Goal: Communication & Community: Answer question/provide support

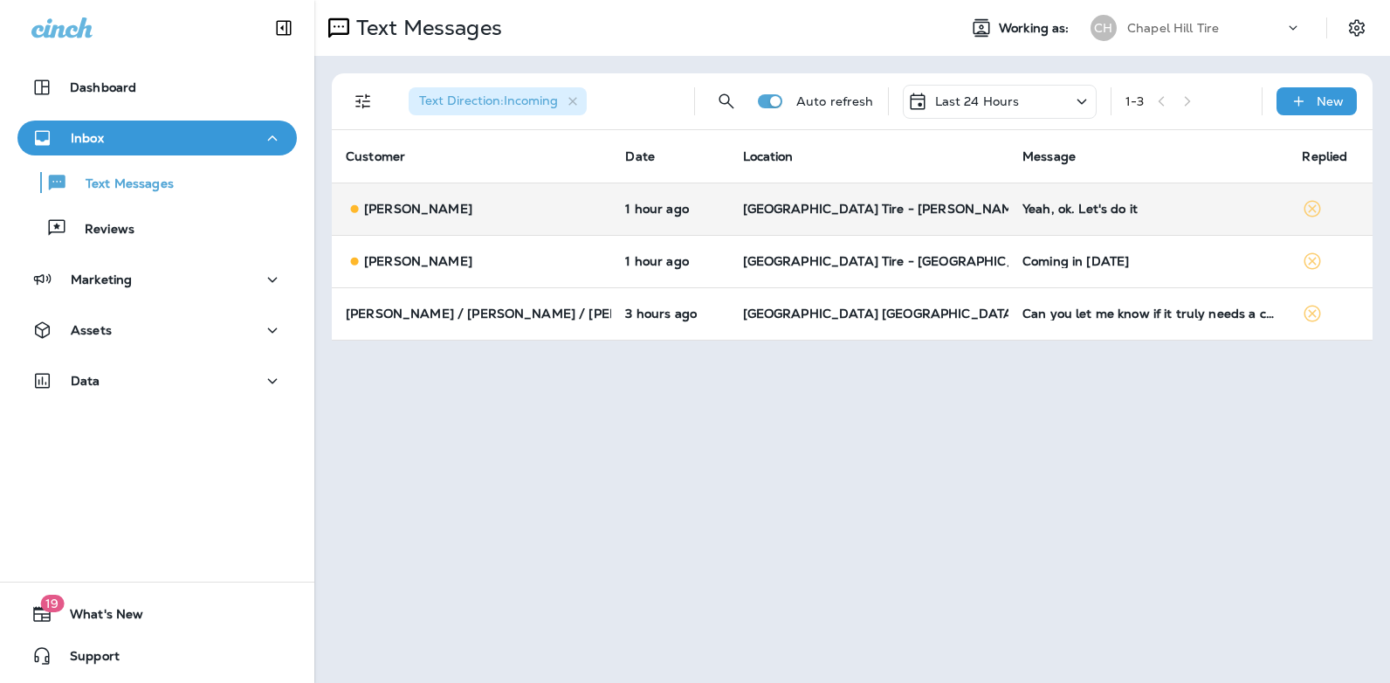
click at [1086, 210] on div "Yeah, ok. Let's do it" at bounding box center [1148, 209] width 251 height 14
click at [1086, 210] on div at bounding box center [1166, 129] width 576 height 231
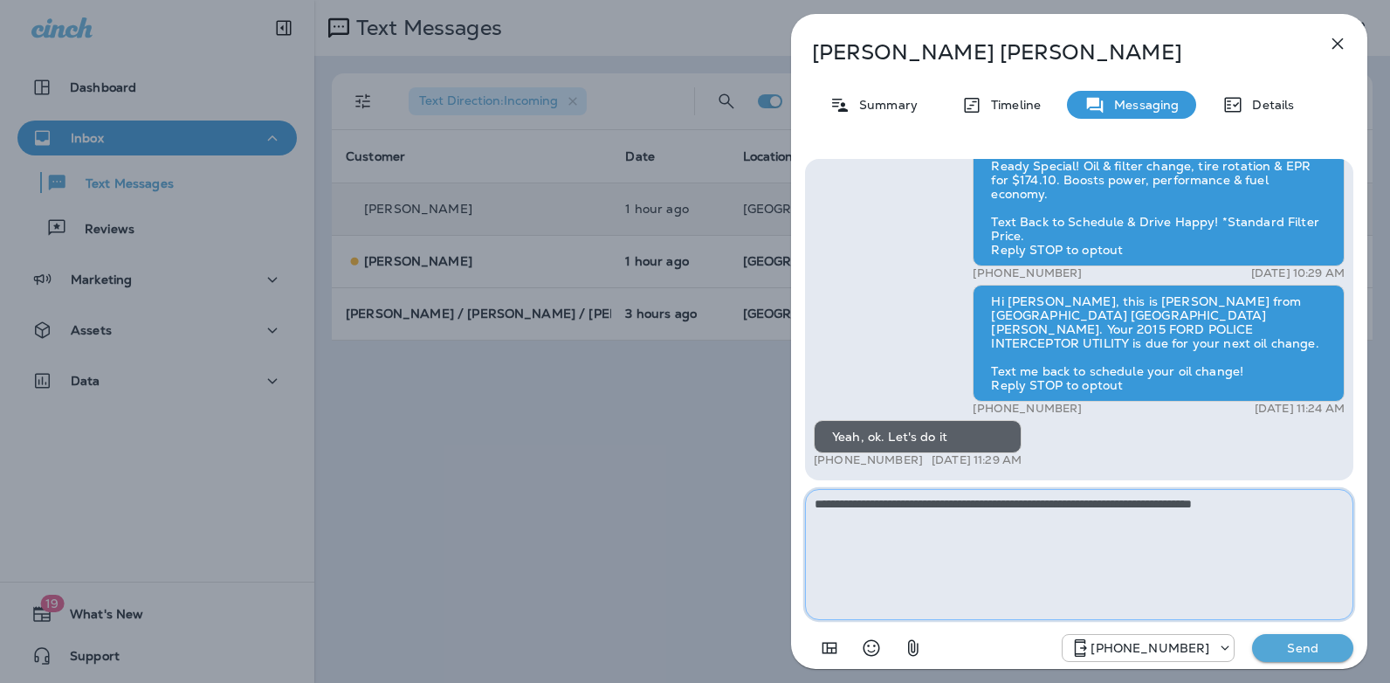
type textarea "**********"
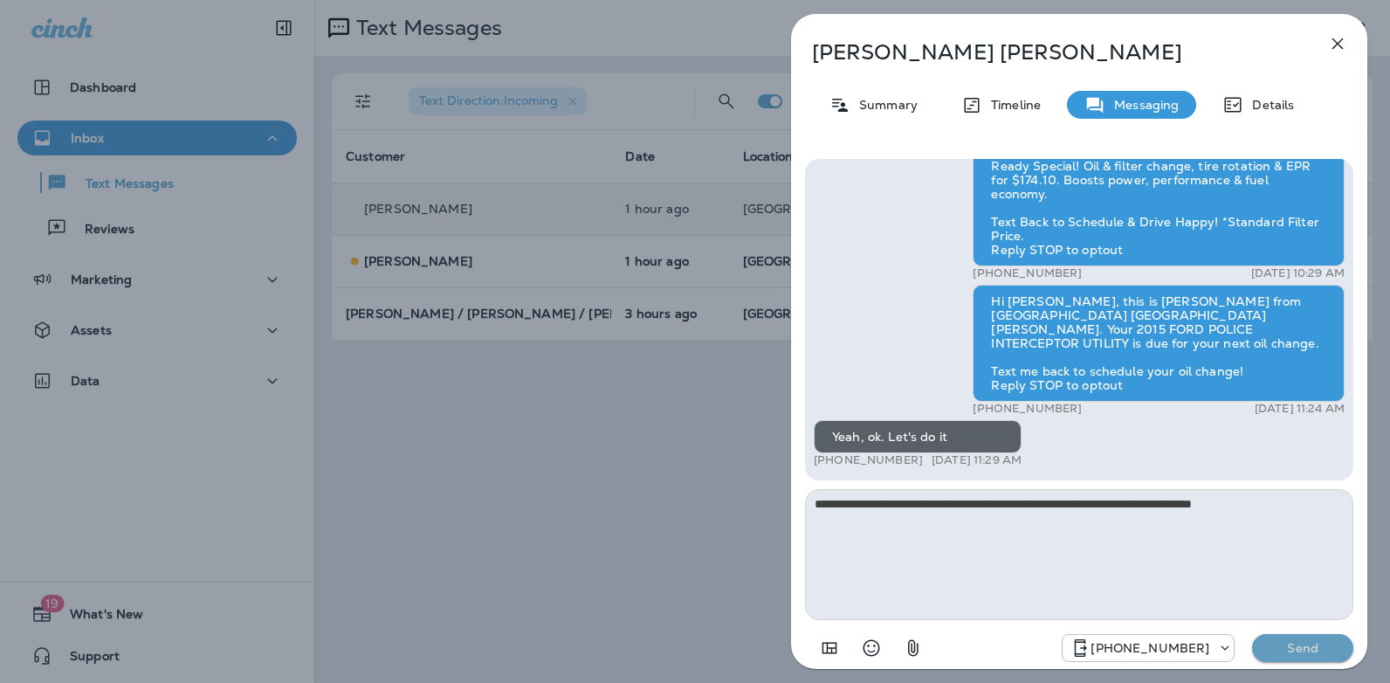
click at [1282, 658] on button "Send" at bounding box center [1302, 648] width 101 height 28
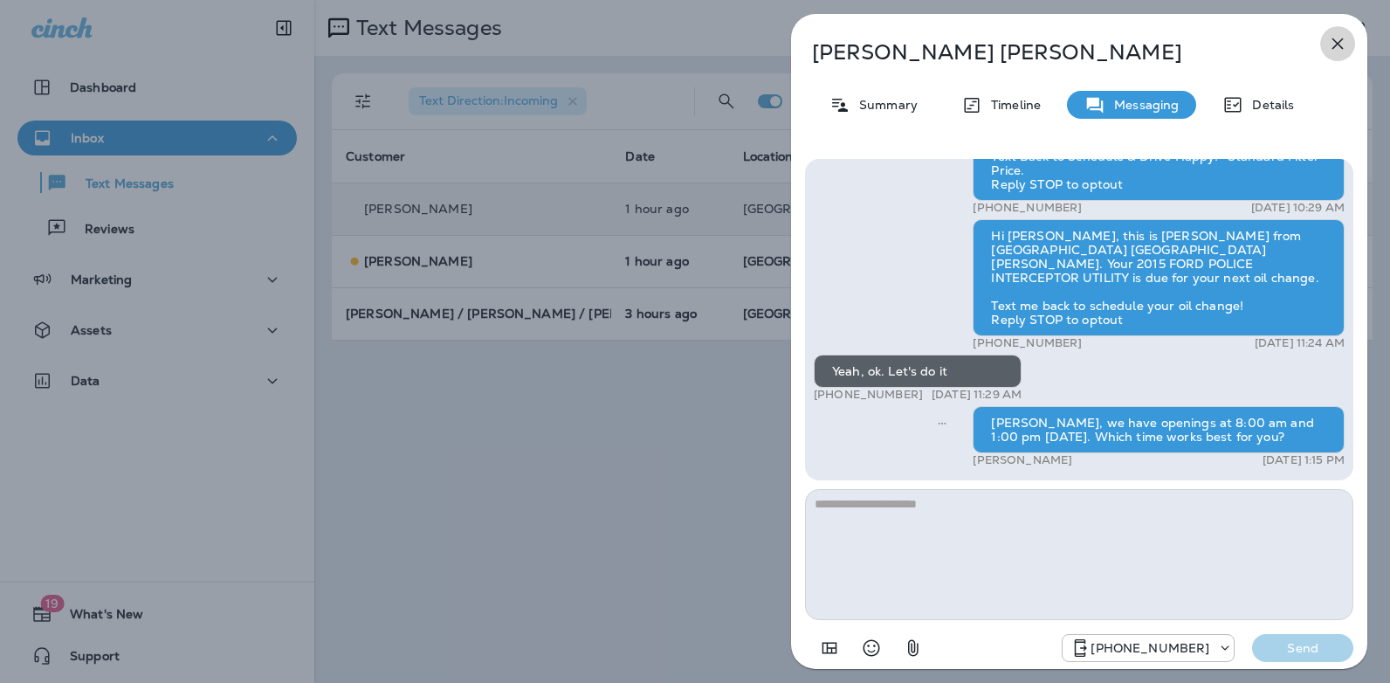
click at [1340, 41] on icon "button" at bounding box center [1338, 43] width 11 height 11
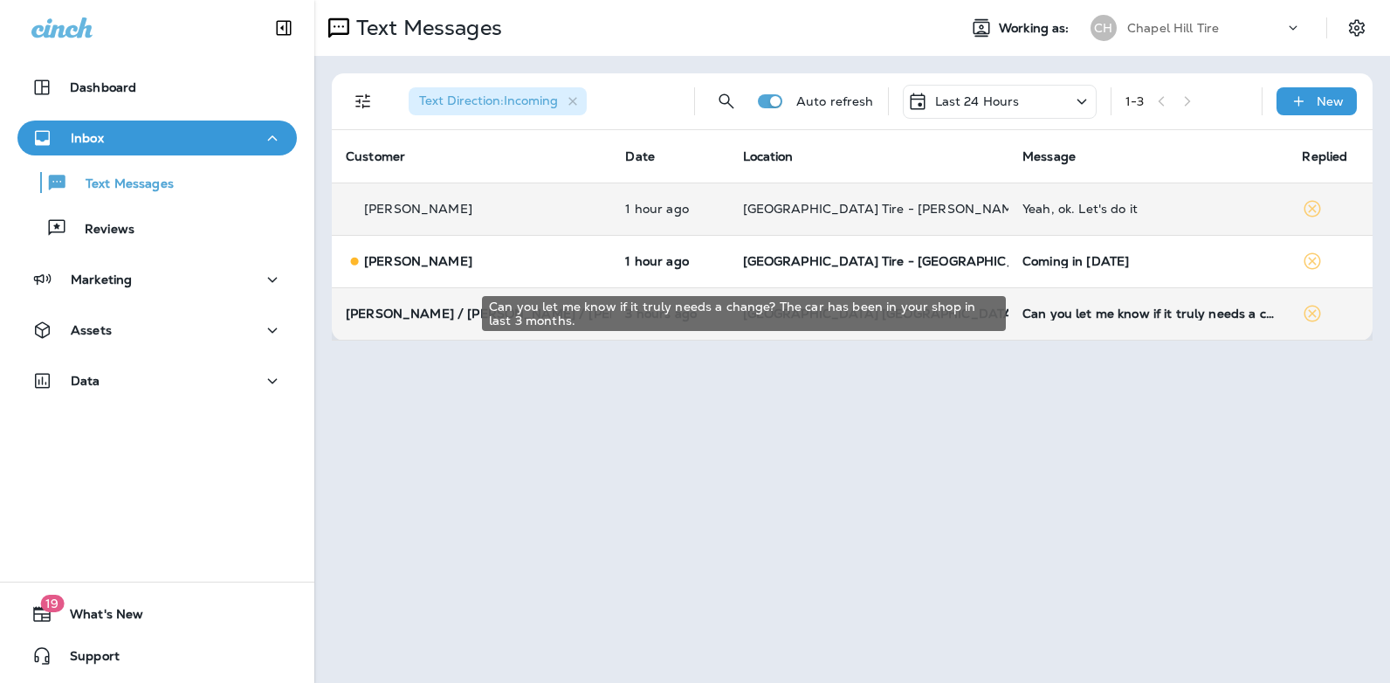
click at [1056, 313] on div "Can you let me know if it truly needs a change? The car has been in your shop i…" at bounding box center [1148, 314] width 251 height 14
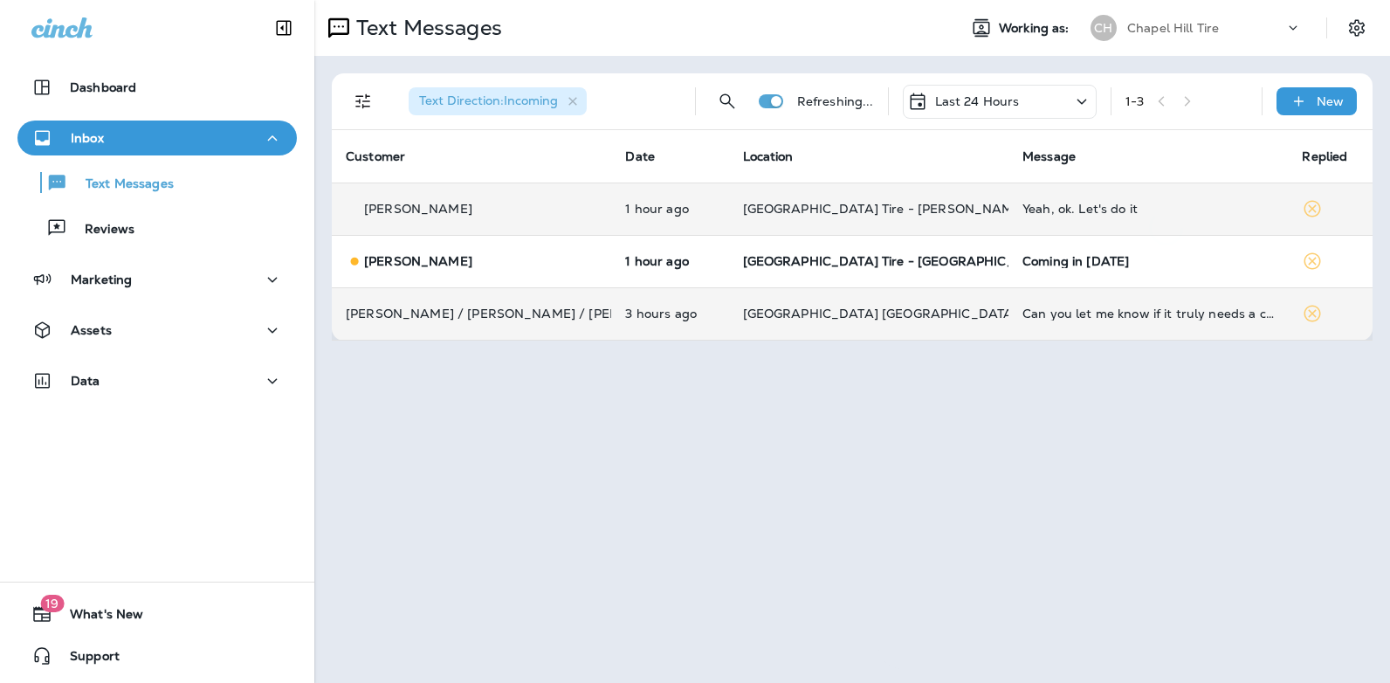
click at [1056, 313] on div at bounding box center [1166, 341] width 576 height 655
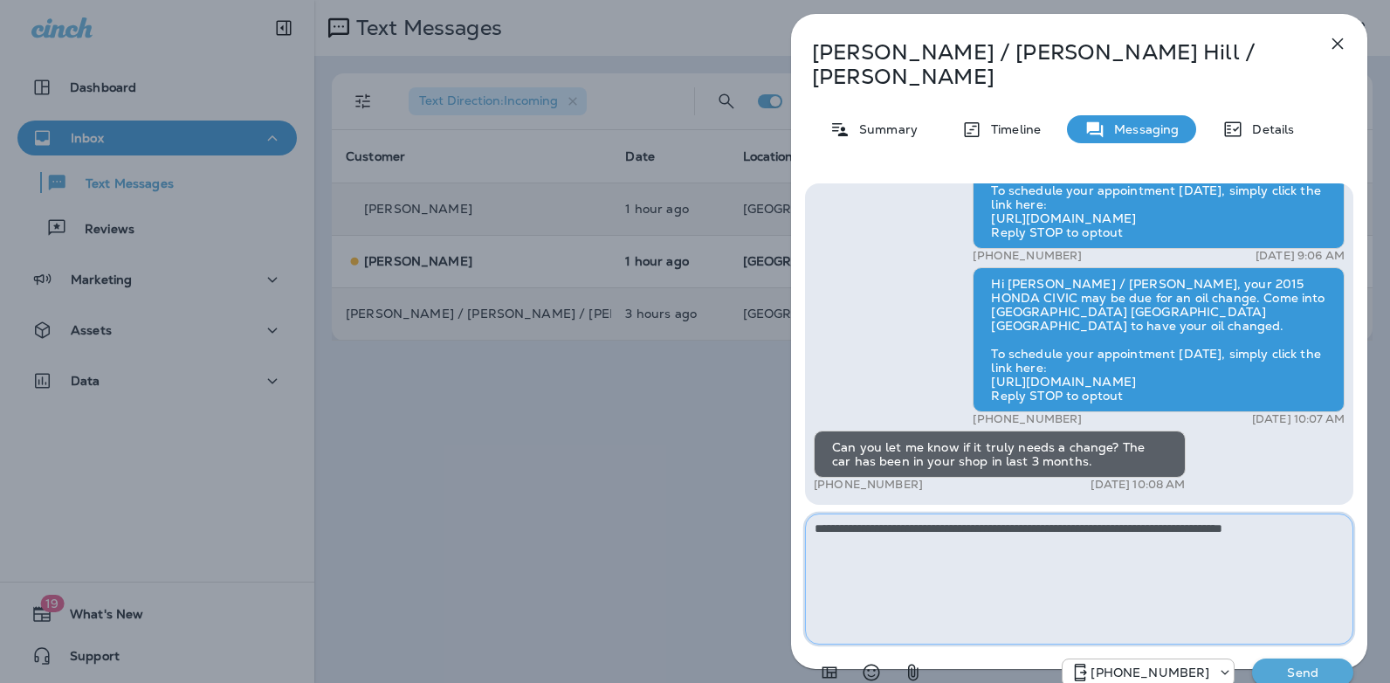
type textarea "**********"
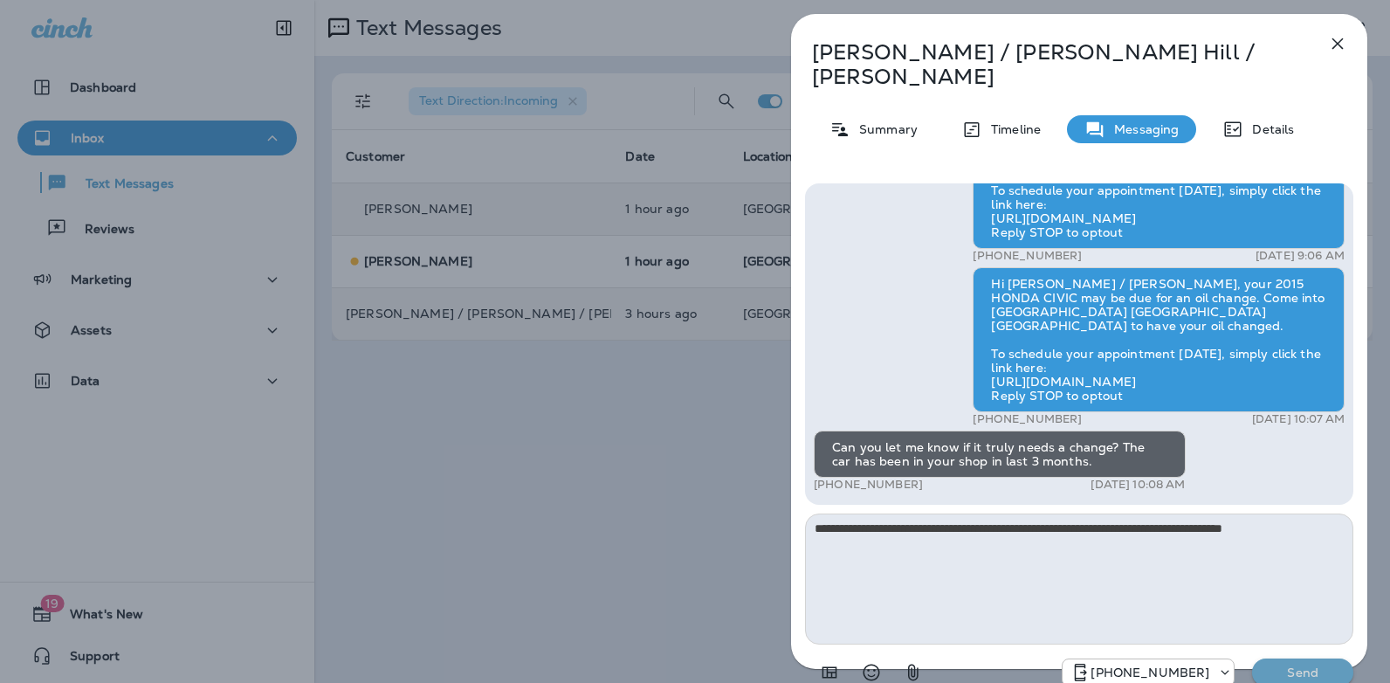
click at [1278, 665] on p "Send" at bounding box center [1302, 673] width 73 height 16
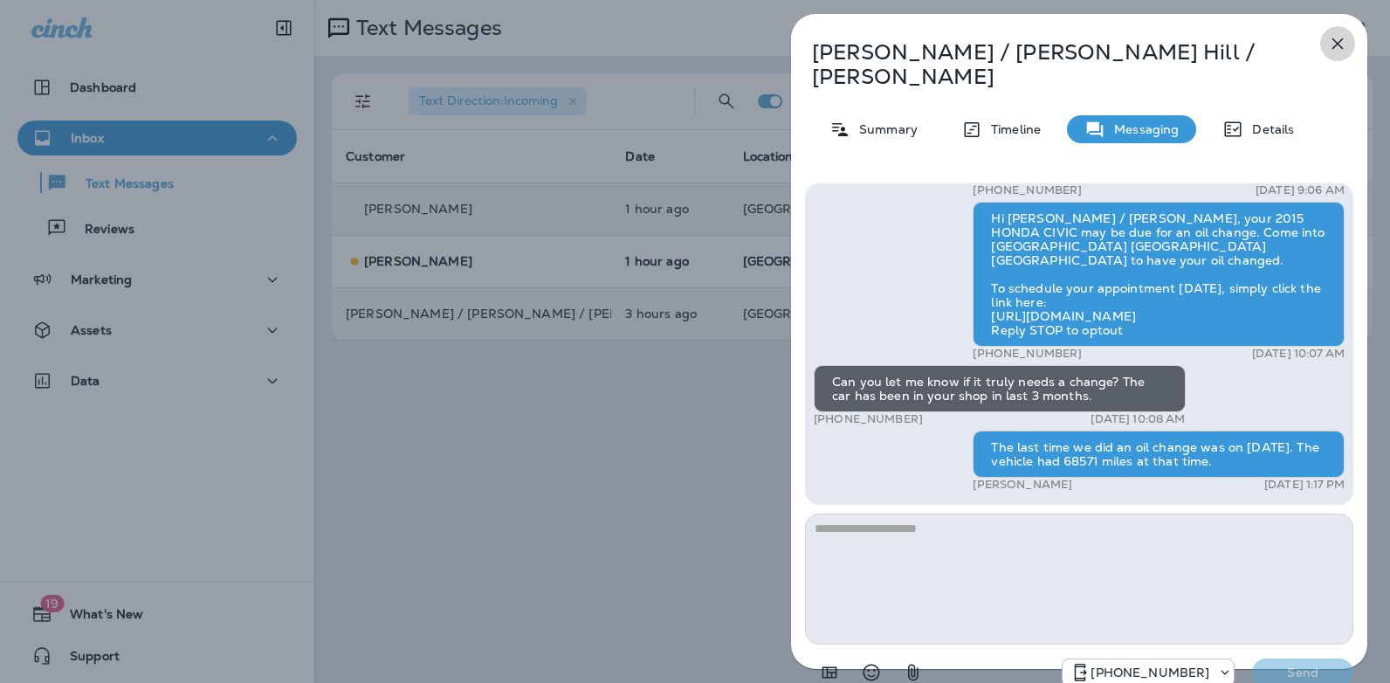
click at [1341, 50] on icon "button" at bounding box center [1337, 43] width 21 height 21
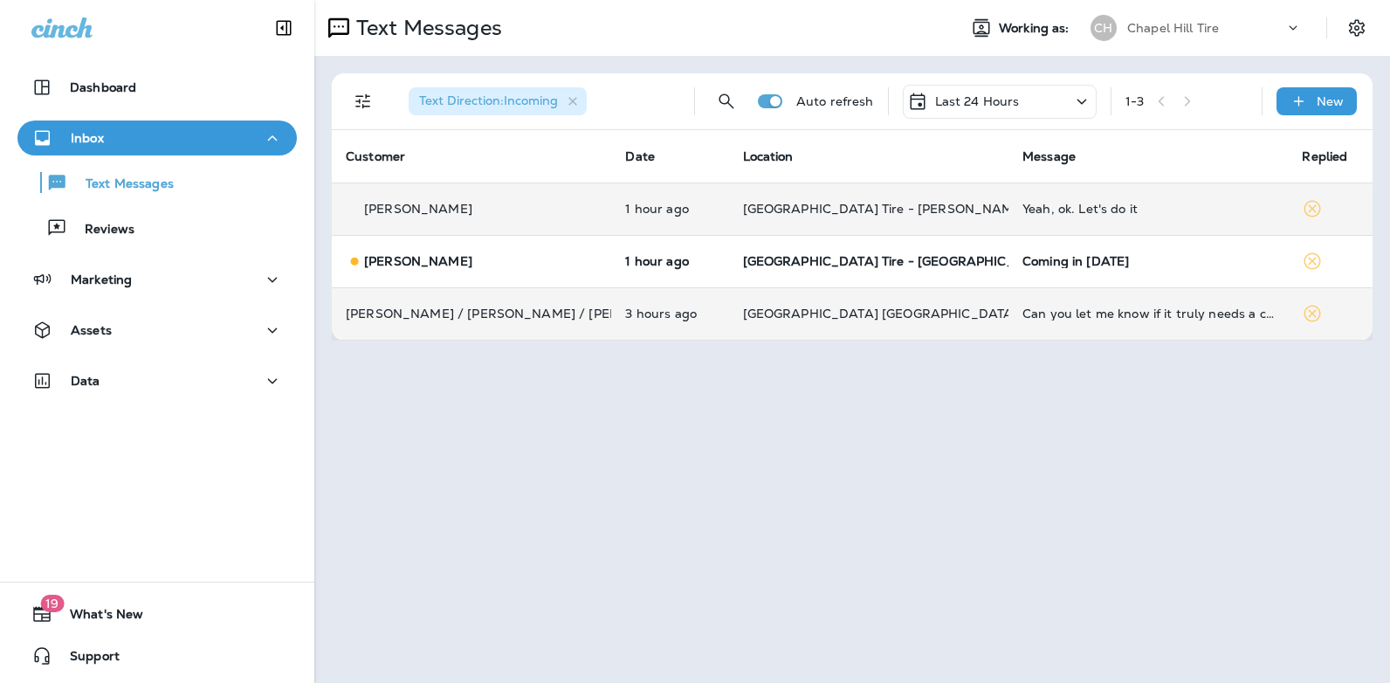
click at [1071, 207] on div "Yeah, ok. Let's do it" at bounding box center [1148, 209] width 251 height 14
click at [1071, 207] on div at bounding box center [1166, 129] width 576 height 231
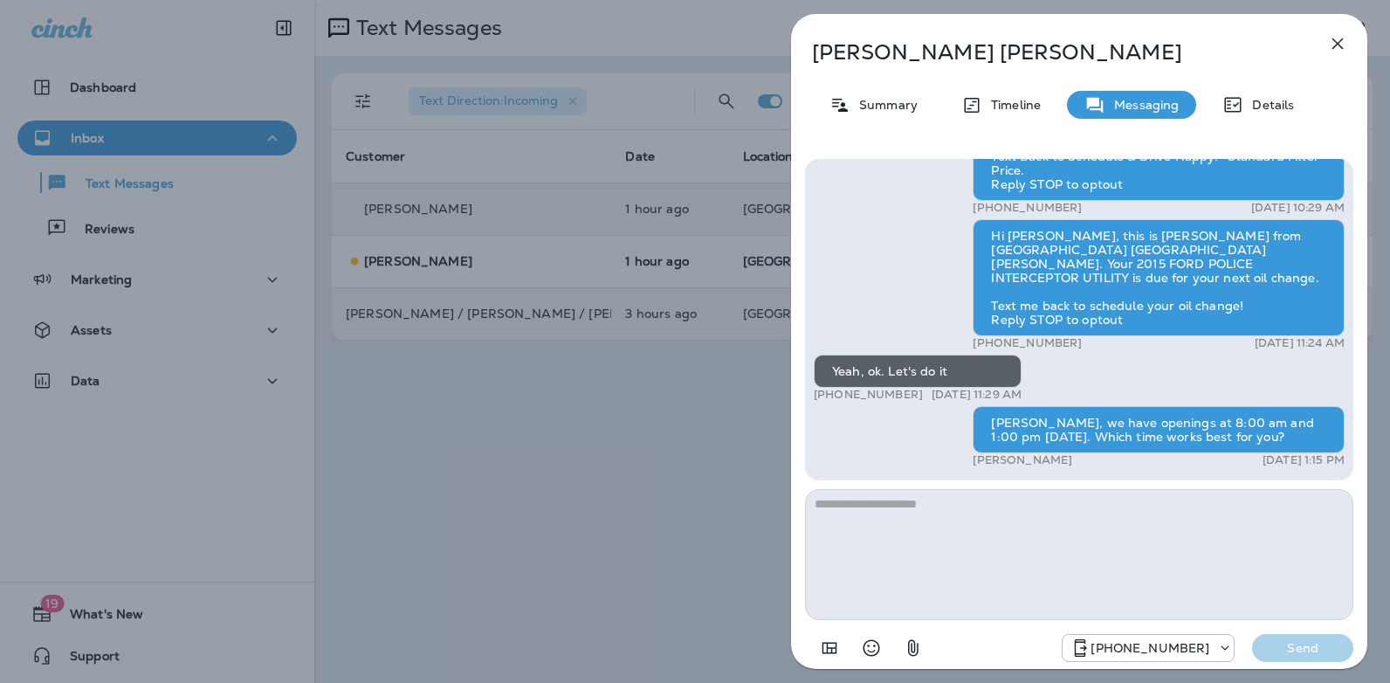
click at [1341, 41] on icon "button" at bounding box center [1338, 43] width 11 height 11
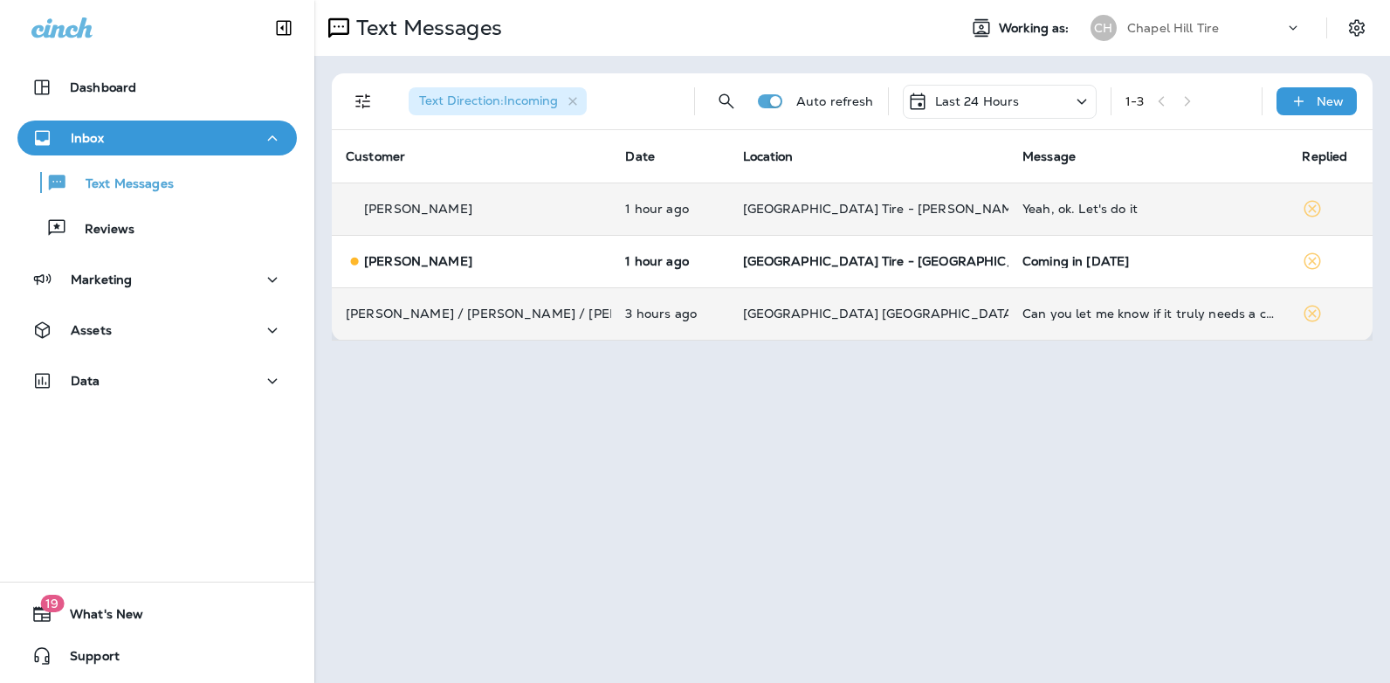
click at [1091, 87] on div "Last 24 Hours" at bounding box center [1000, 102] width 194 height 34
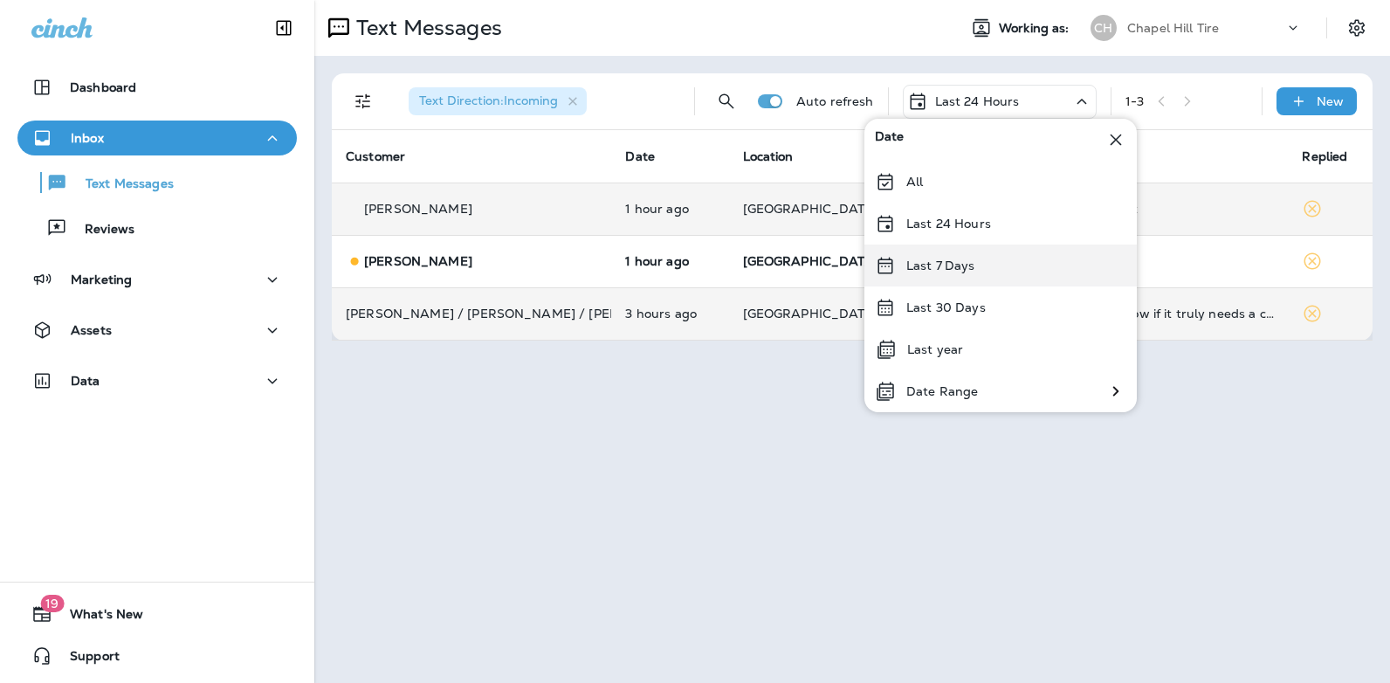
click at [973, 267] on p "Last 7 Days" at bounding box center [940, 265] width 69 height 14
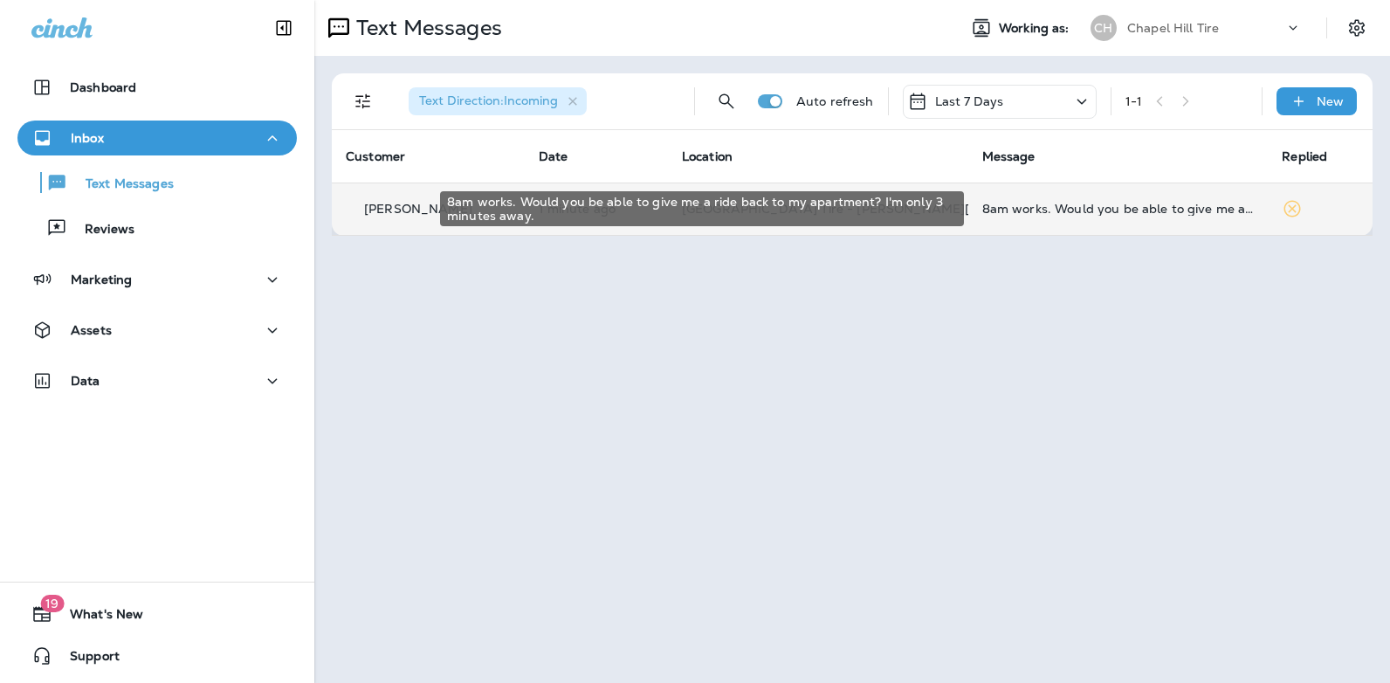
click at [1024, 211] on div "8am works. Would you be able to give me a ride back to my apartment? I'm only 3…" at bounding box center [1118, 209] width 272 height 14
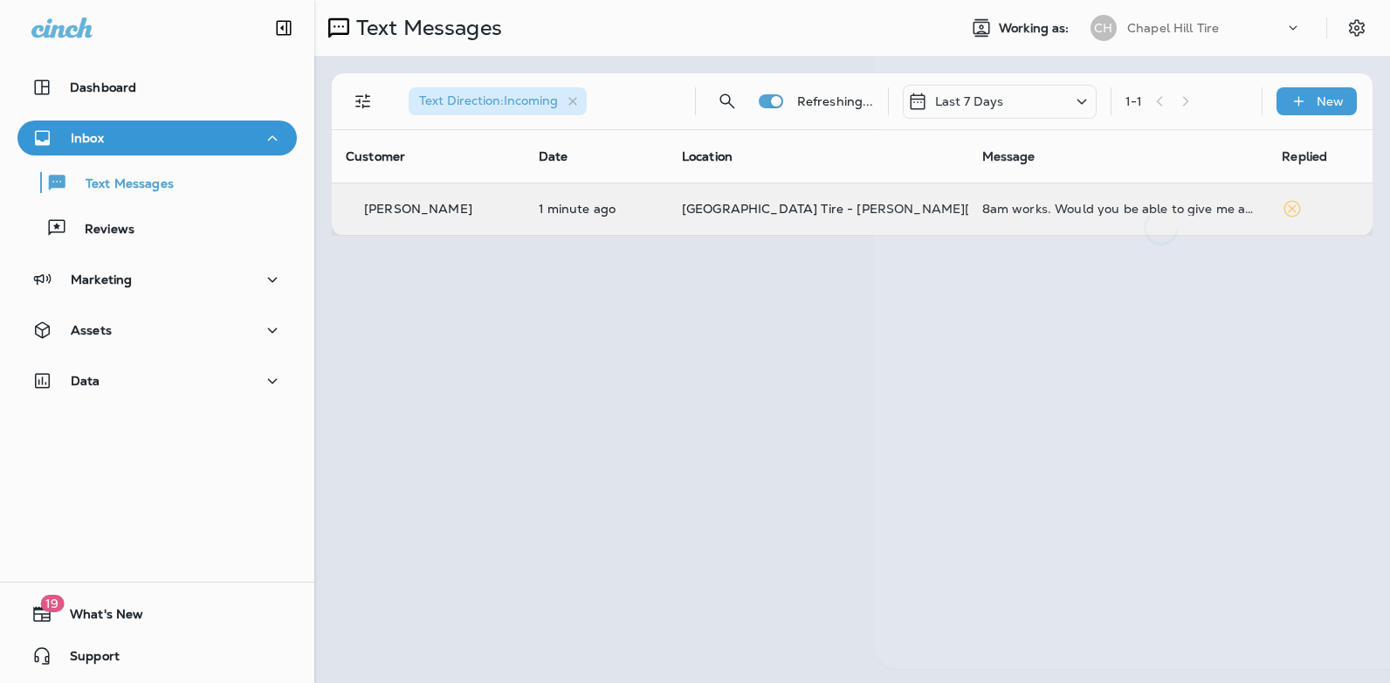
click at [1024, 211] on div at bounding box center [1161, 129] width 576 height 231
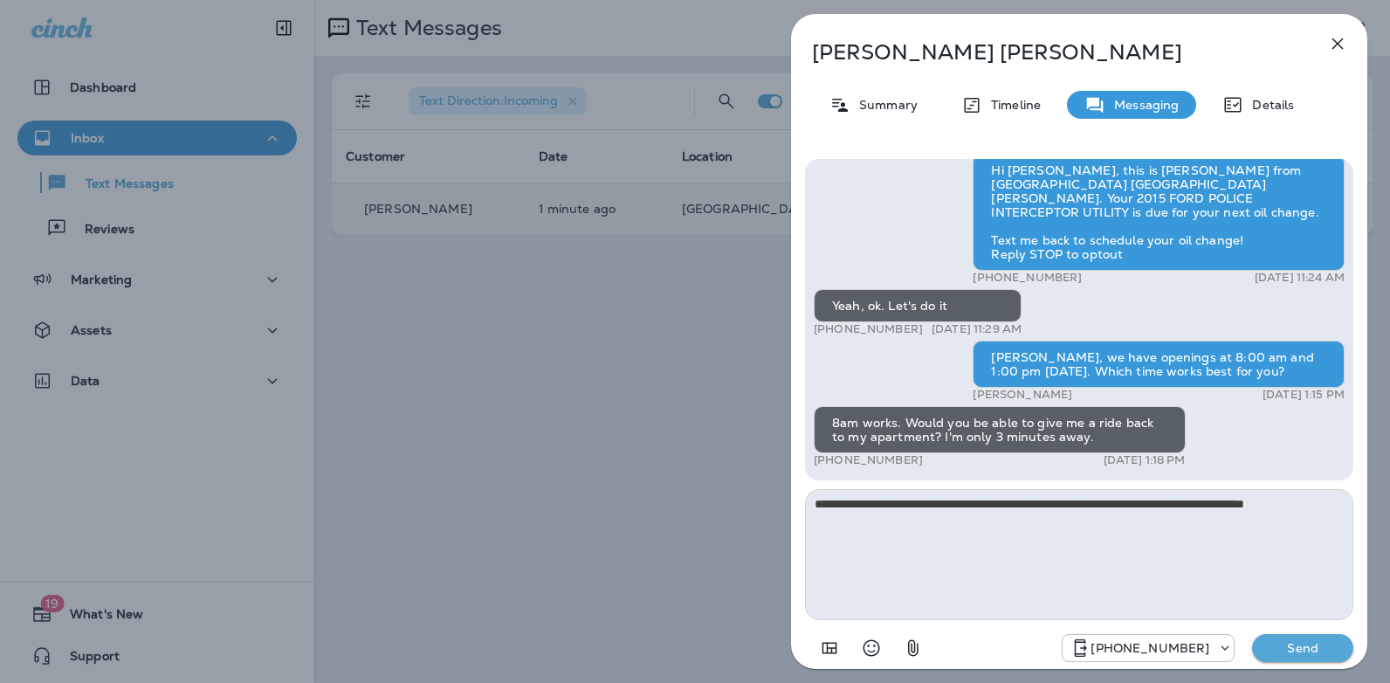
type textarea "**********"
click at [1308, 653] on p "Send" at bounding box center [1302, 648] width 73 height 16
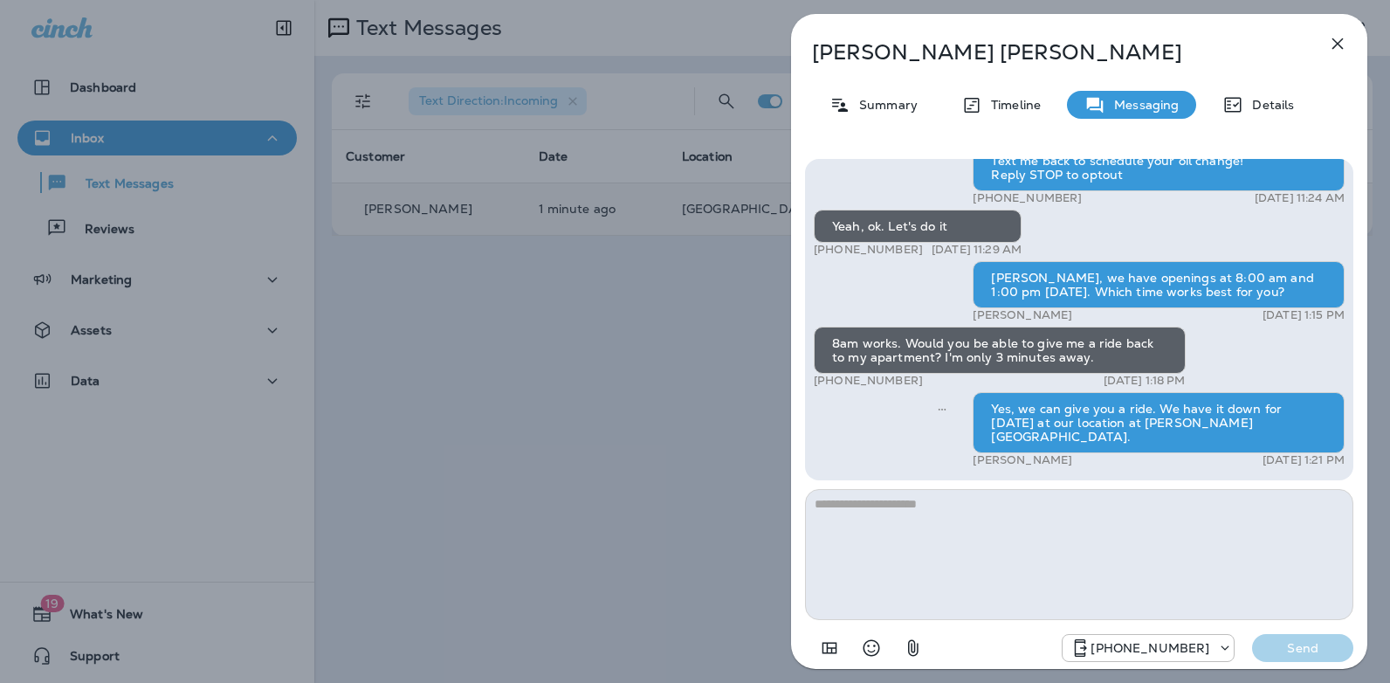
click at [1333, 45] on icon "button" at bounding box center [1337, 43] width 21 height 21
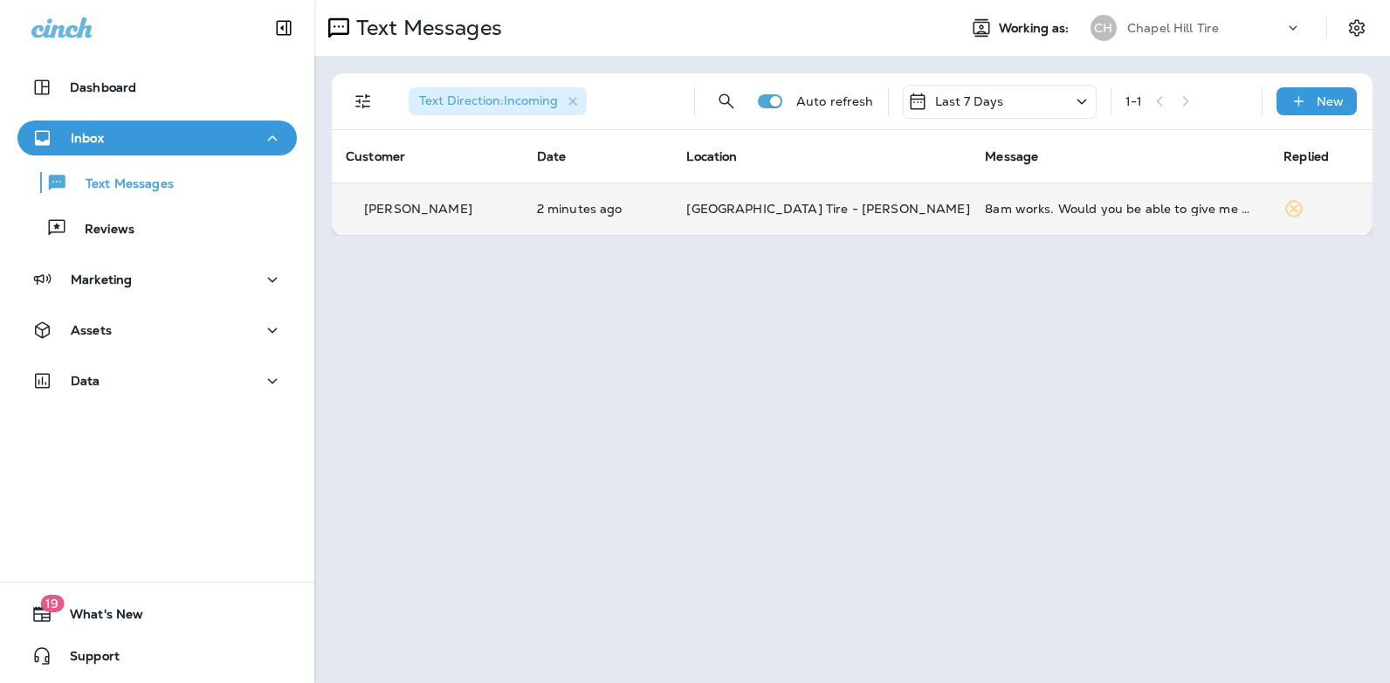
click at [1081, 95] on icon at bounding box center [1081, 102] width 21 height 22
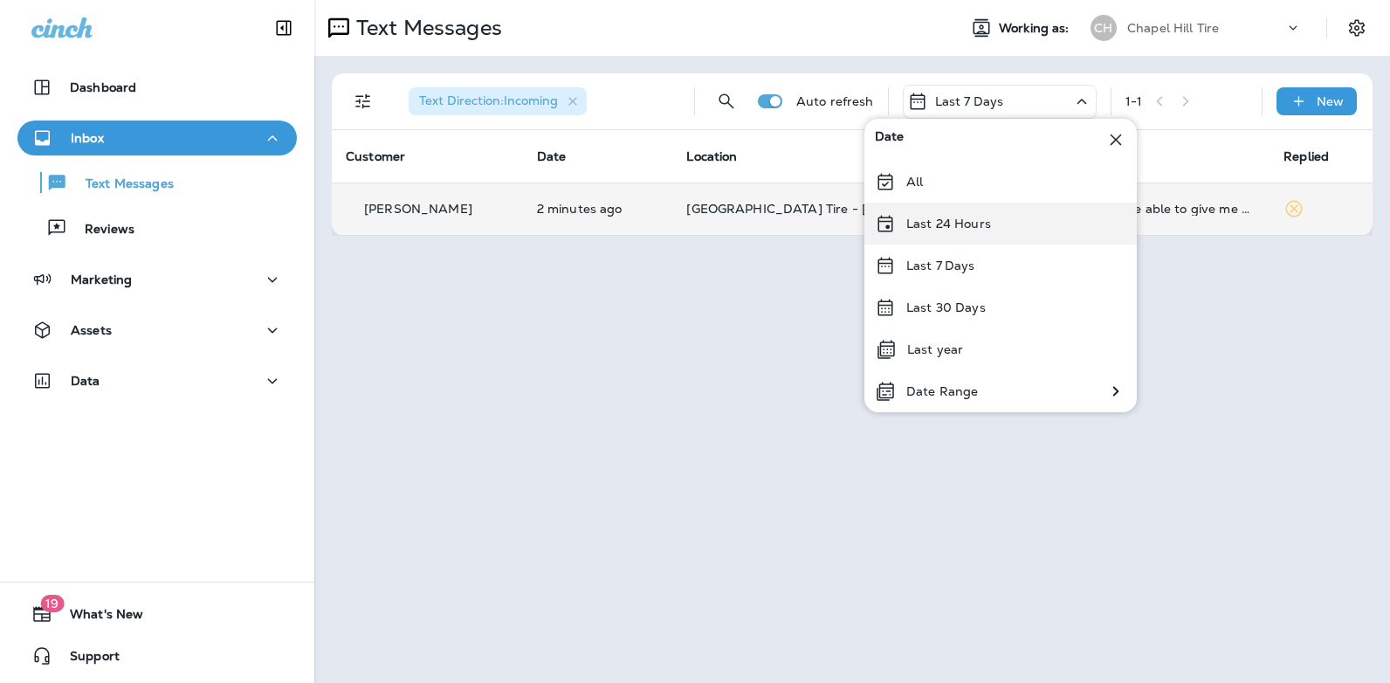
click at [975, 231] on p "Last 24 Hours" at bounding box center [948, 224] width 85 height 14
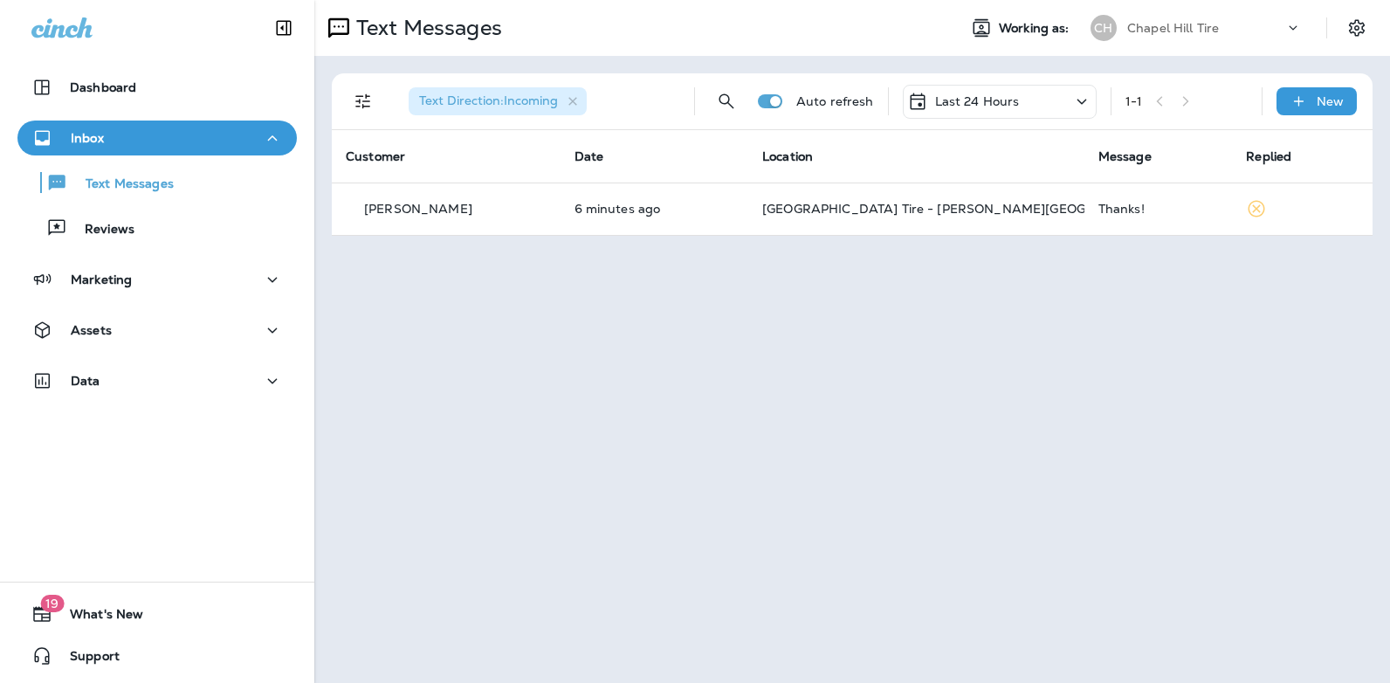
click at [1088, 101] on icon at bounding box center [1081, 102] width 21 height 22
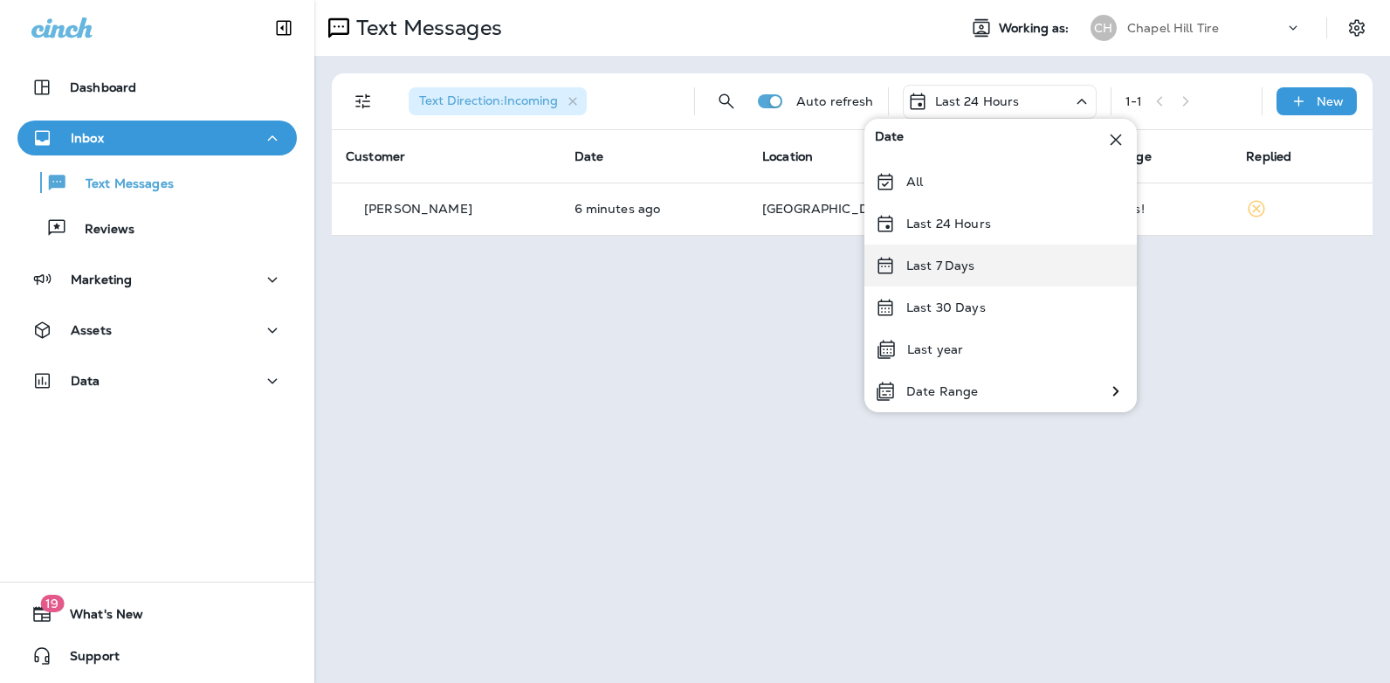
click at [983, 266] on div "Last 7 Days" at bounding box center [1001, 266] width 272 height 42
